Goal: Information Seeking & Learning: Learn about a topic

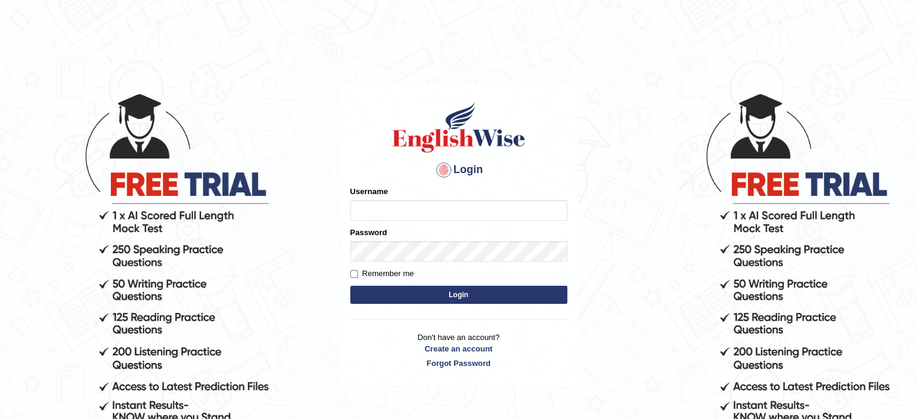
type input "0451698575"
click at [379, 294] on button "Login" at bounding box center [458, 295] width 217 height 18
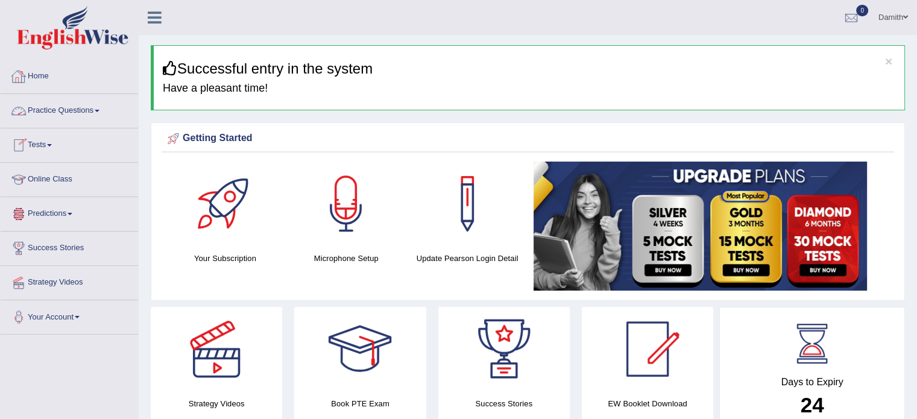
click at [60, 109] on link "Practice Questions" at bounding box center [69, 109] width 137 height 30
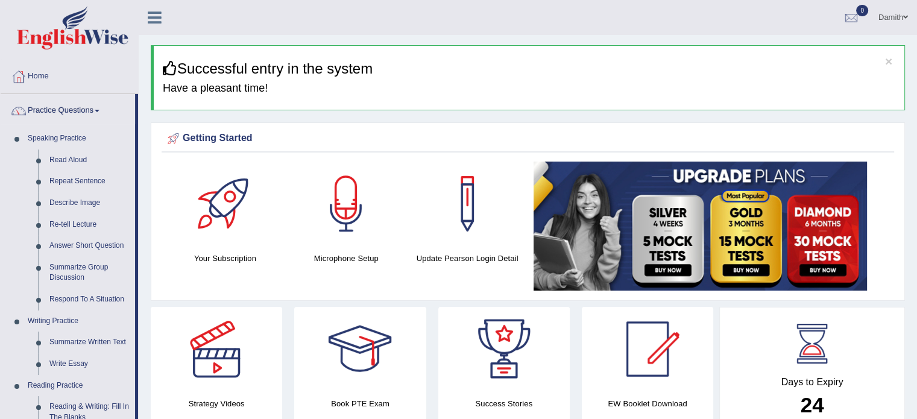
click at [60, 109] on link "Practice Questions" at bounding box center [68, 109] width 134 height 30
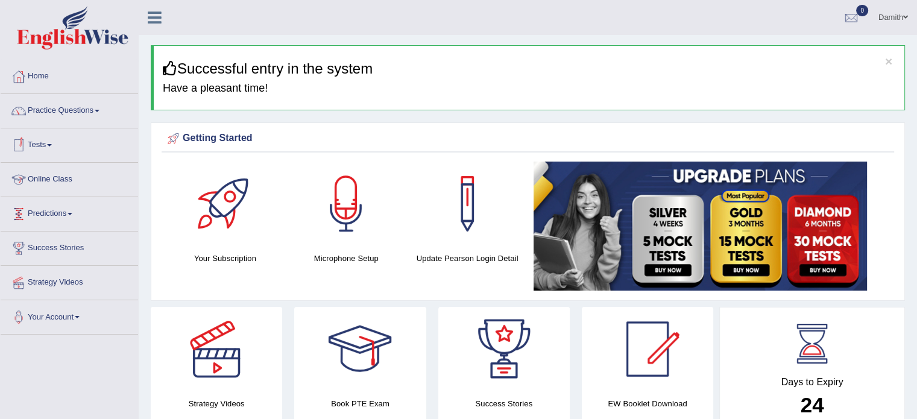
click at [54, 183] on link "Online Class" at bounding box center [69, 178] width 137 height 30
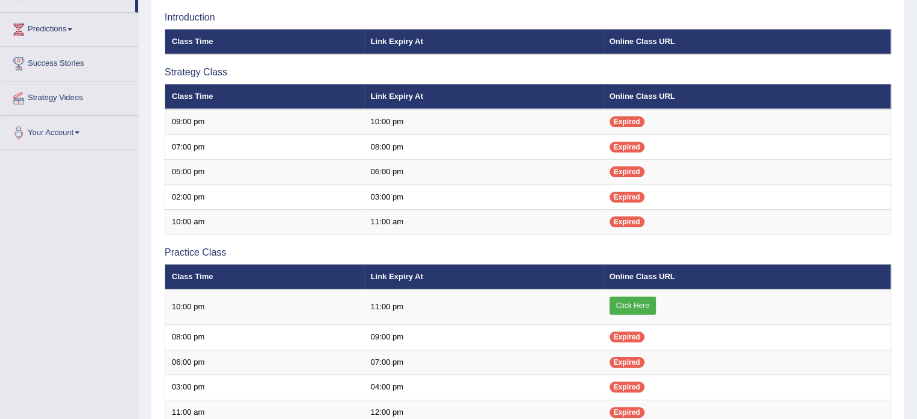
scroll to position [193, 0]
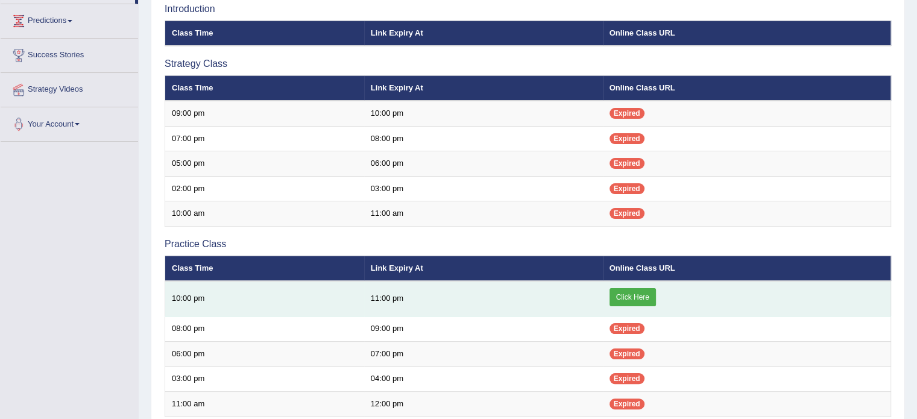
click at [613, 297] on link "Click Here" at bounding box center [632, 297] width 46 height 18
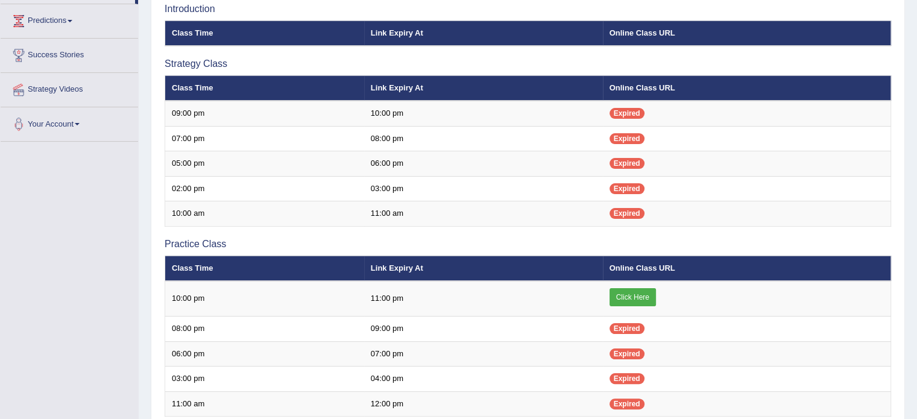
scroll to position [193, 0]
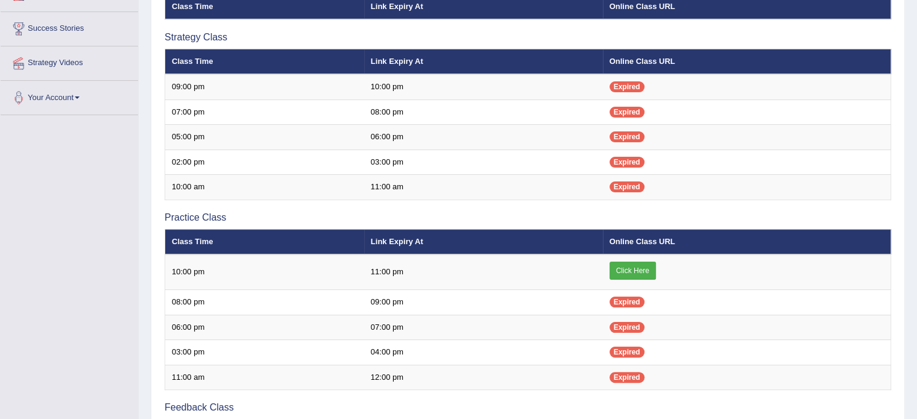
scroll to position [193, 0]
